Goal: Participate in discussion

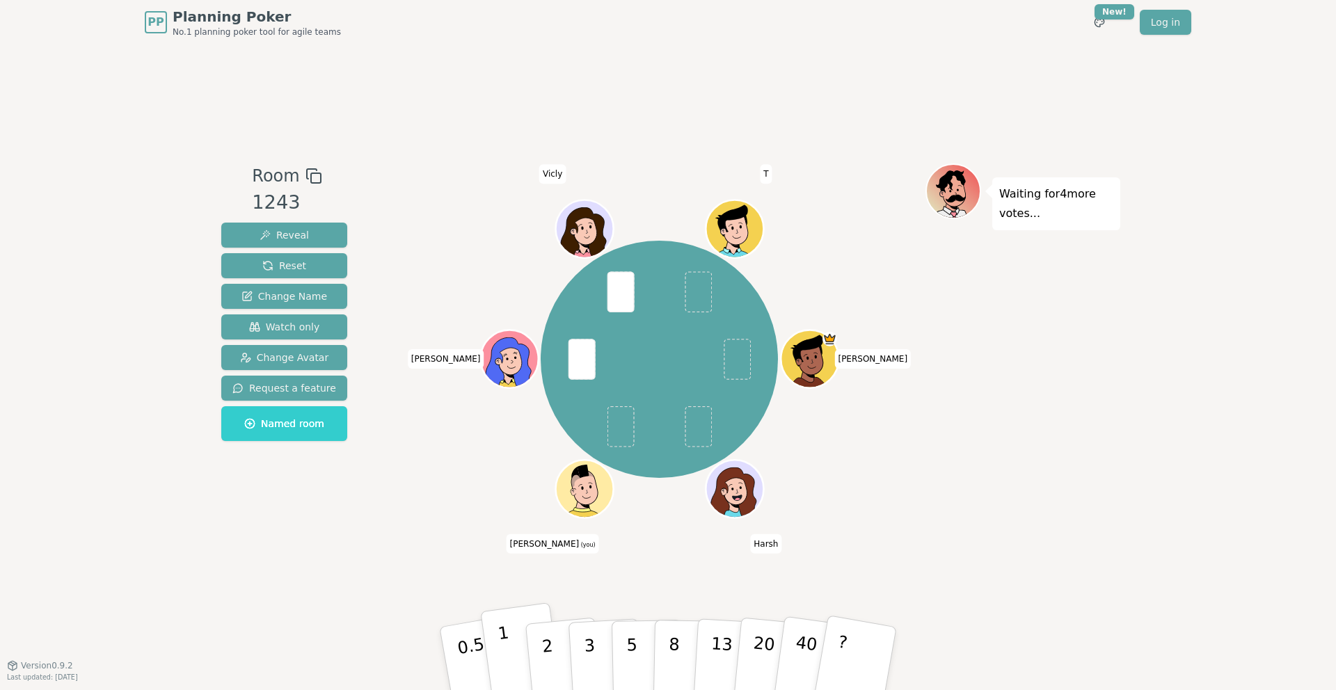
click at [516, 659] on button "1" at bounding box center [521, 658] width 83 height 113
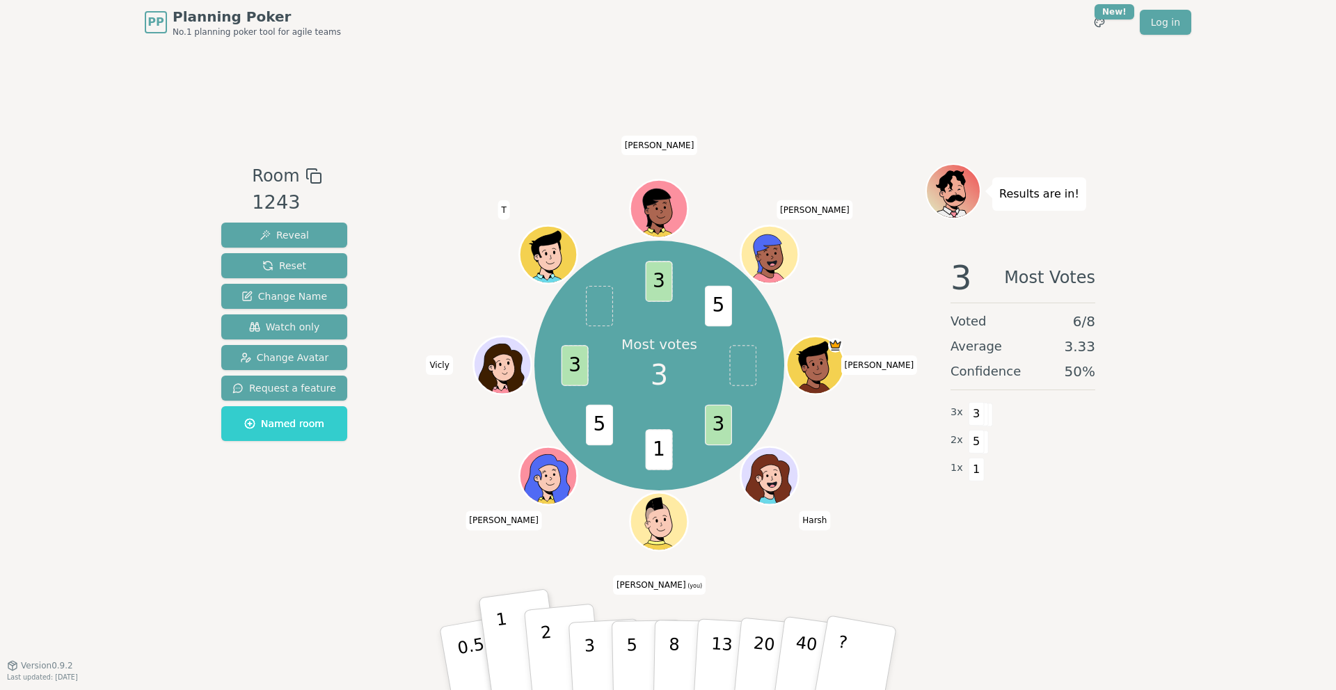
click at [563, 637] on button "2" at bounding box center [563, 659] width 79 height 111
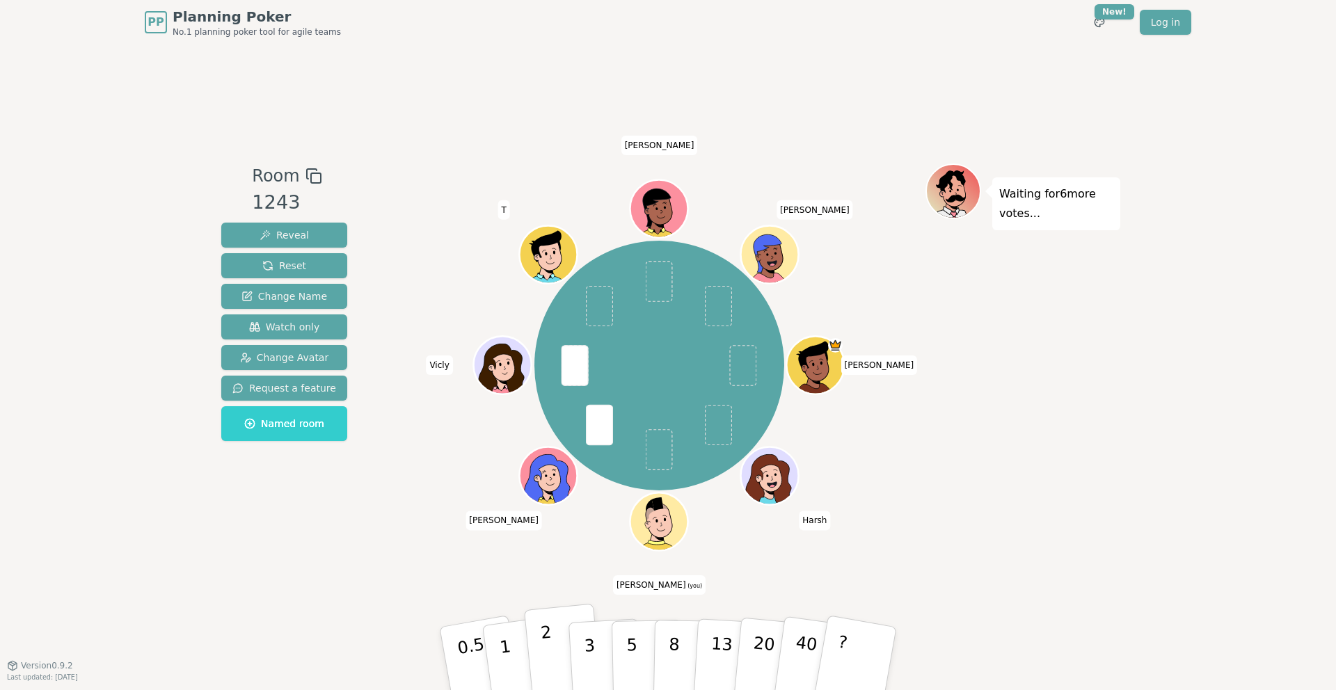
click at [554, 648] on button "2" at bounding box center [563, 659] width 79 height 111
click at [586, 648] on p "3" at bounding box center [590, 660] width 15 height 76
drag, startPoint x: 587, startPoint y: 644, endPoint x: 587, endPoint y: 630, distance: 14.6
click at [587, 630] on p "3" at bounding box center [590, 660] width 15 height 76
drag, startPoint x: 586, startPoint y: 634, endPoint x: 615, endPoint y: 480, distance: 156.5
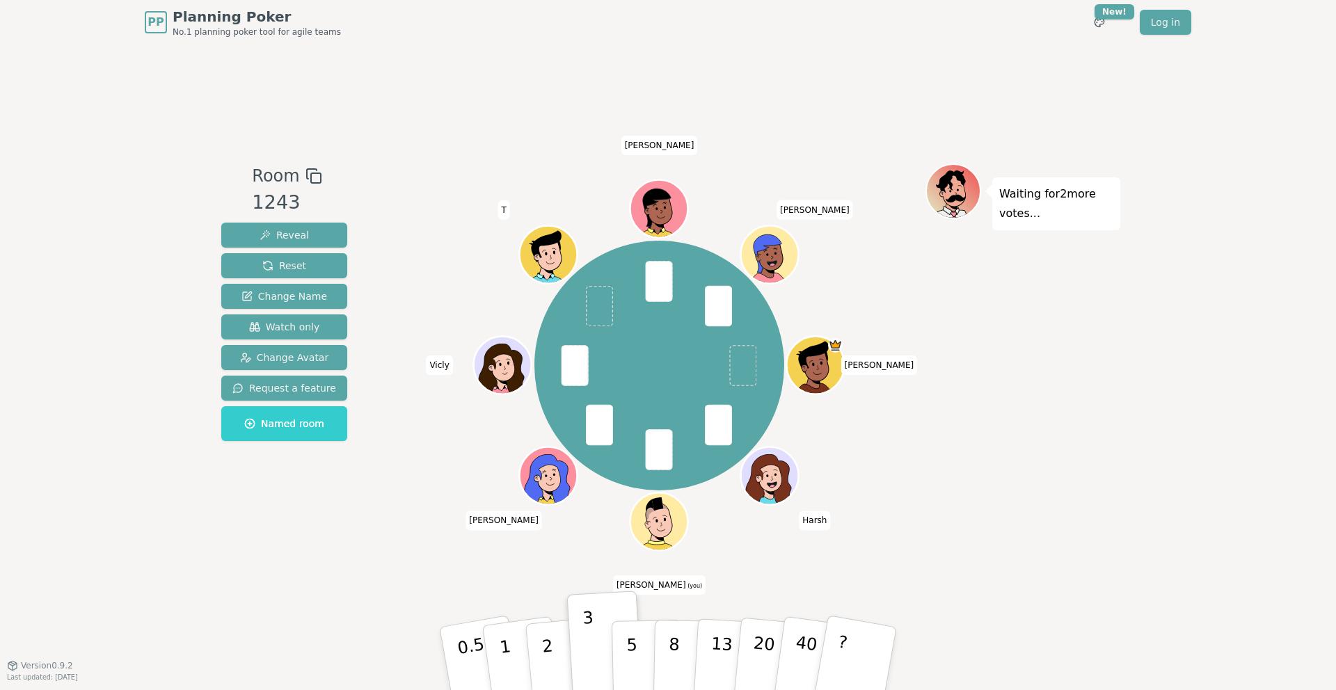
click at [615, 480] on div "Room 1243 Reveal Reset Change Name Watch only Change Avatar Request a feature N…" at bounding box center [668, 354] width 904 height 383
click at [589, 614] on button "3" at bounding box center [606, 659] width 76 height 109
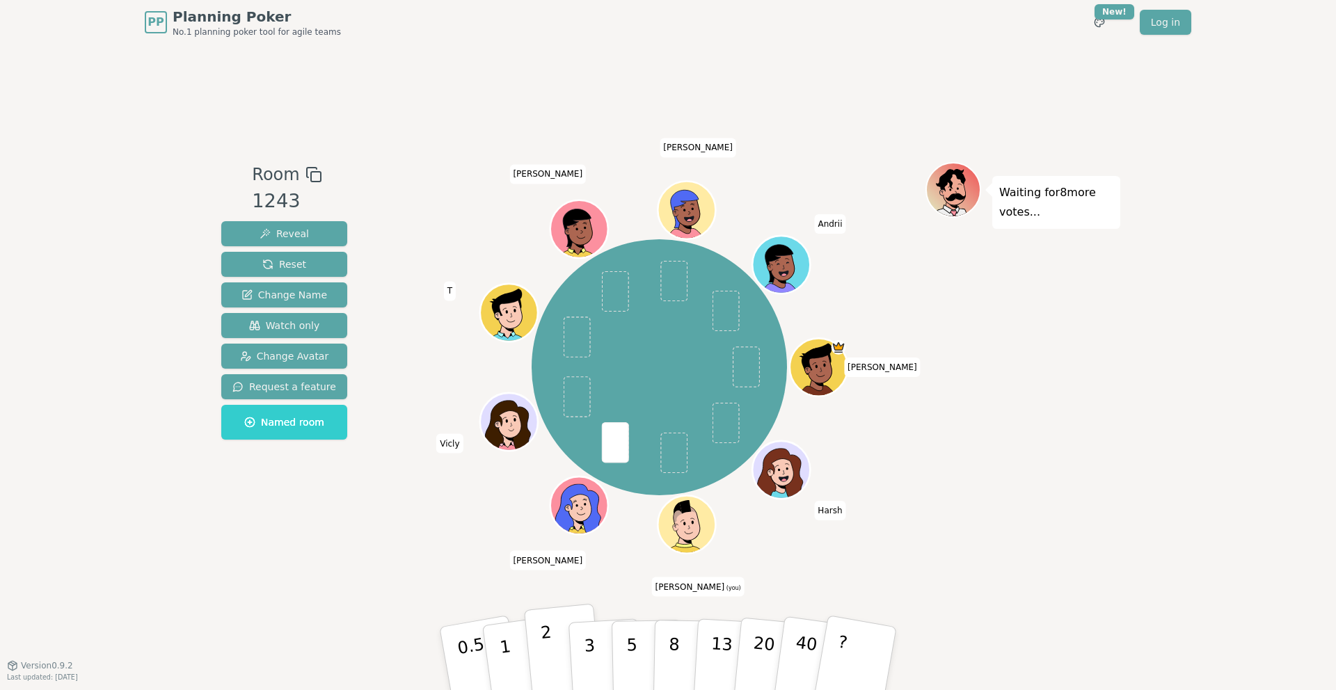
click at [534, 640] on button "2" at bounding box center [563, 659] width 79 height 111
click at [551, 655] on p "2" at bounding box center [549, 661] width 18 height 76
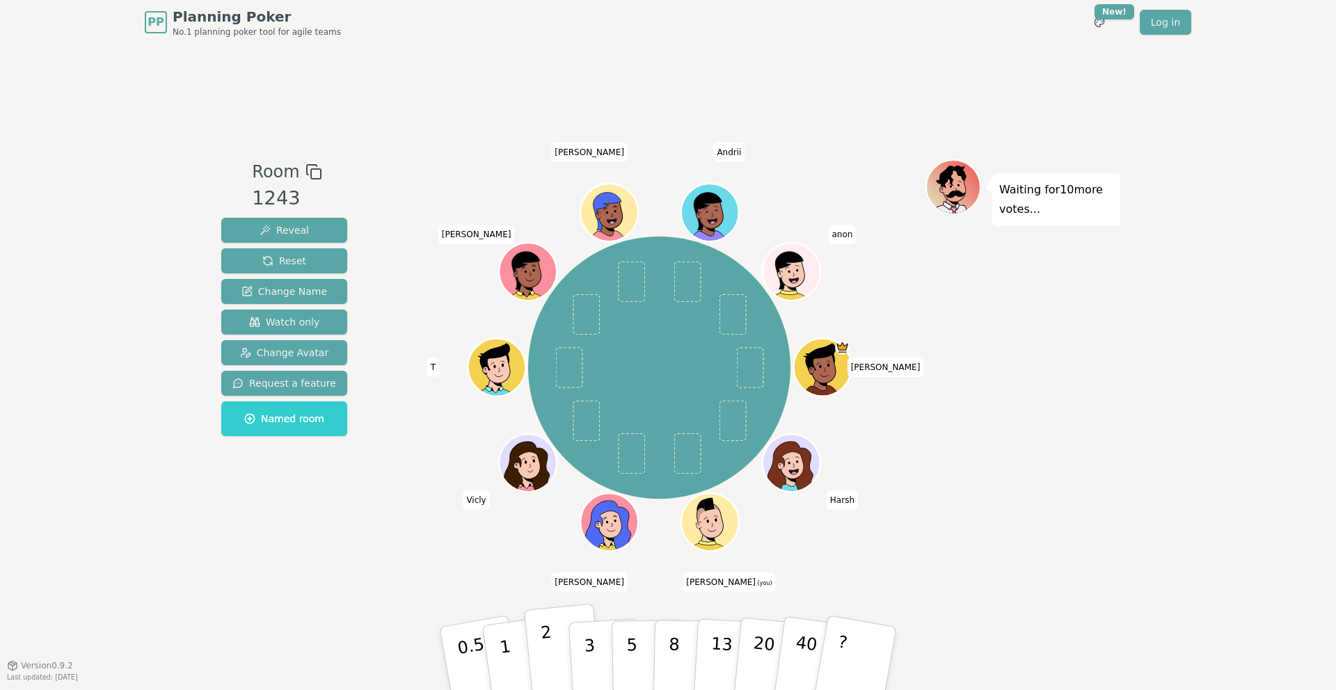
click at [547, 655] on p "2" at bounding box center [549, 661] width 18 height 76
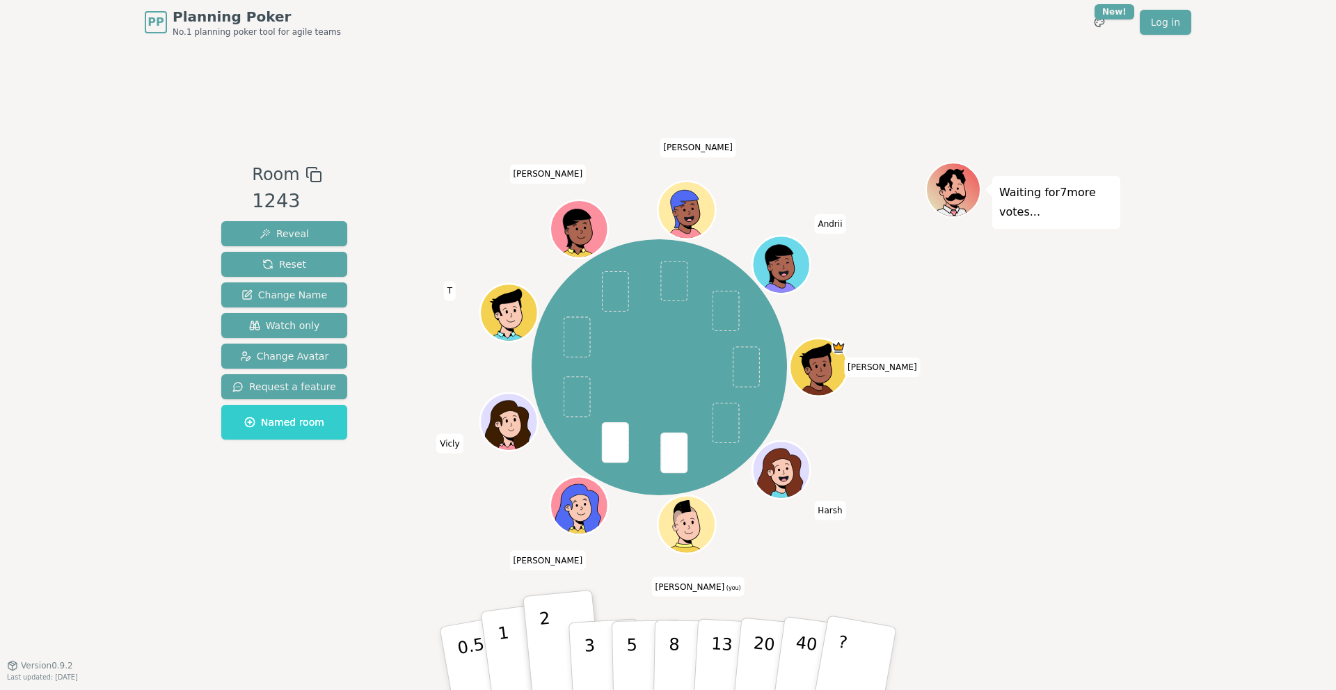
click at [517, 644] on button "1" at bounding box center [521, 658] width 83 height 113
click at [554, 643] on button "2" at bounding box center [563, 659] width 79 height 111
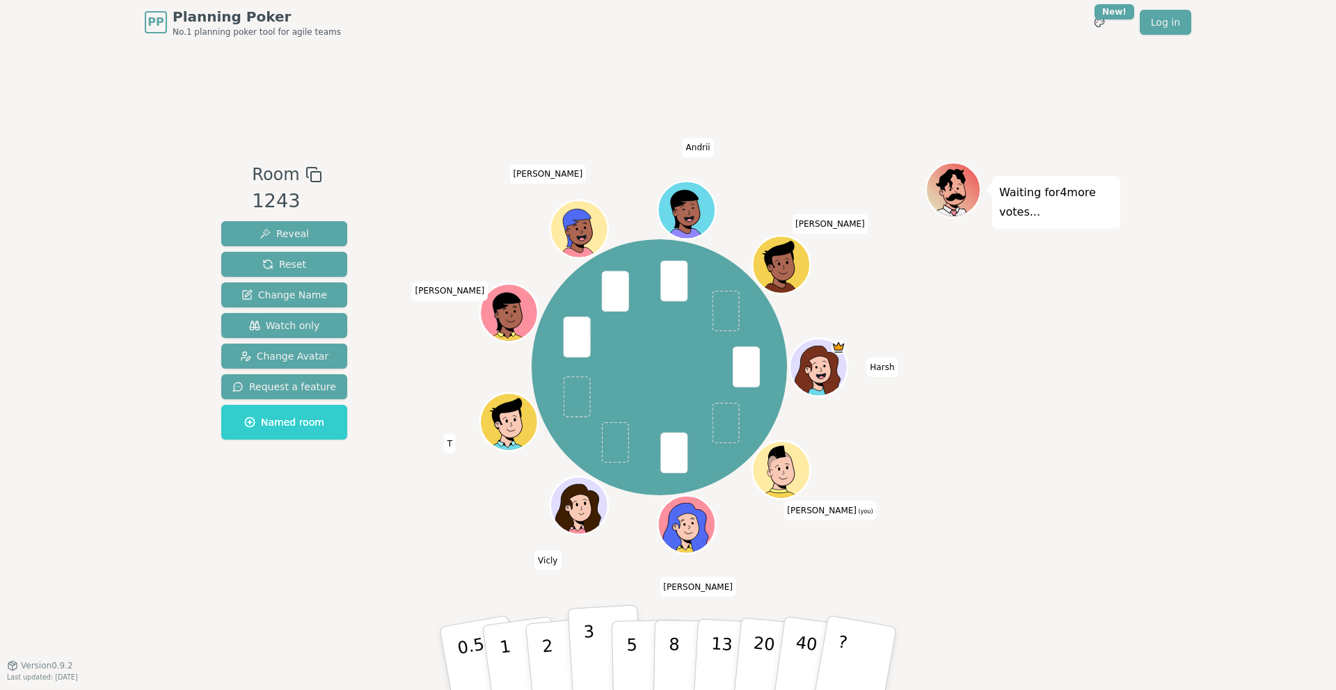
click at [578, 648] on button "3" at bounding box center [606, 659] width 76 height 109
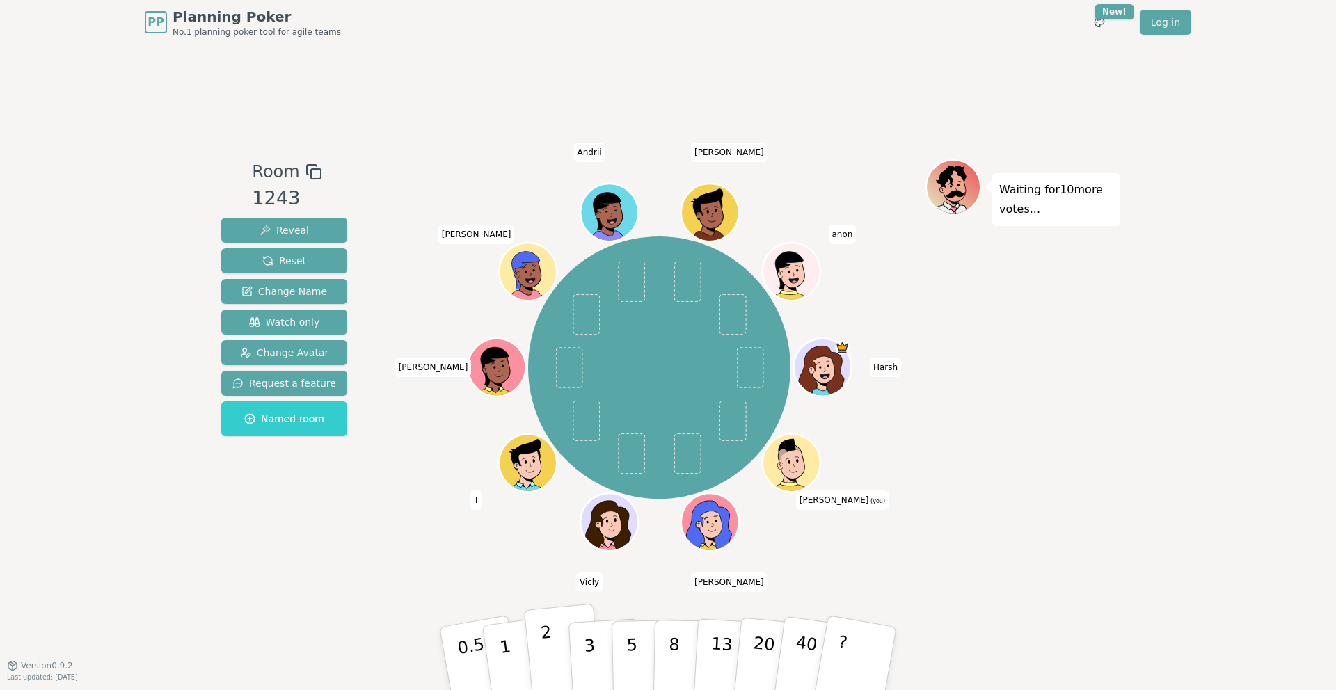
click at [550, 657] on p "2" at bounding box center [549, 661] width 18 height 76
